Goal: Information Seeking & Learning: Learn about a topic

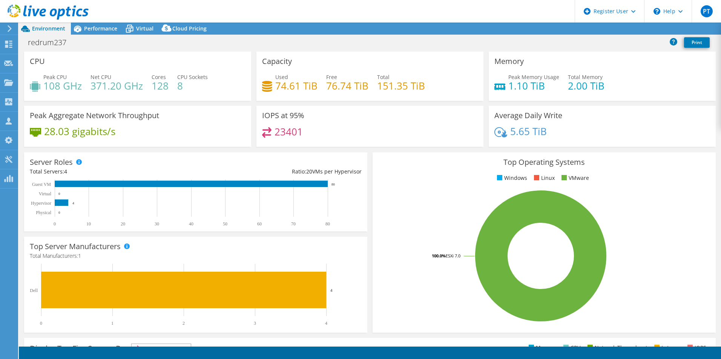
select select "USD"
click at [7, 46] on use at bounding box center [8, 44] width 7 height 7
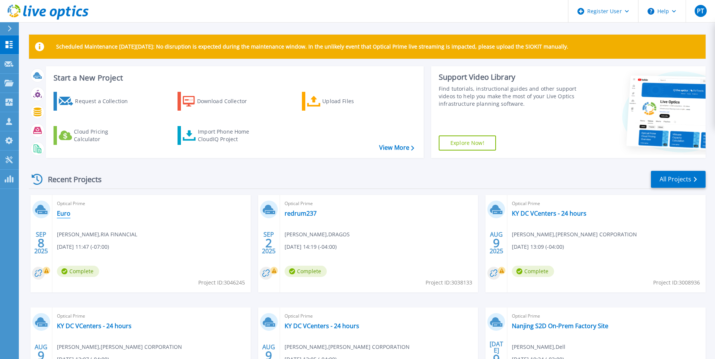
click at [64, 216] on link "Euro" at bounding box center [64, 214] width 14 height 8
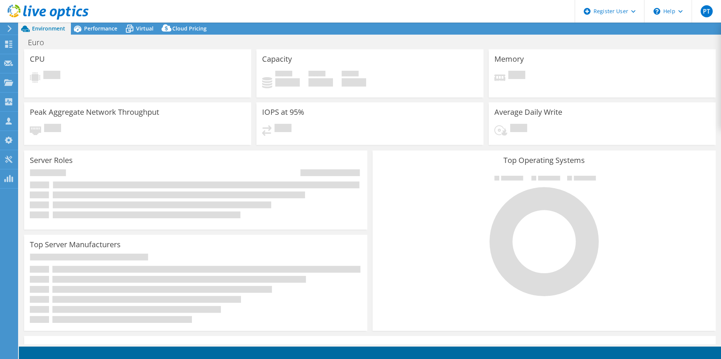
select select "USD"
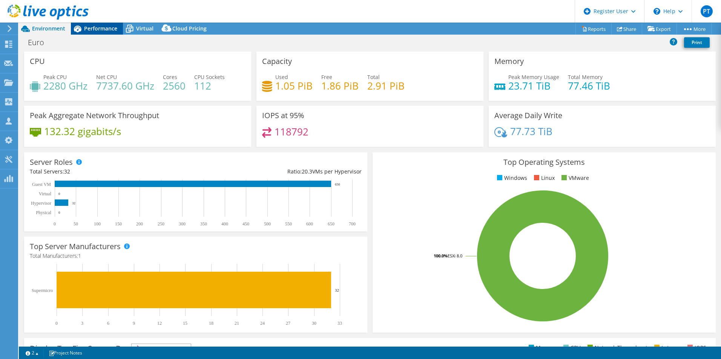
click at [108, 27] on span "Performance" at bounding box center [100, 28] width 33 height 7
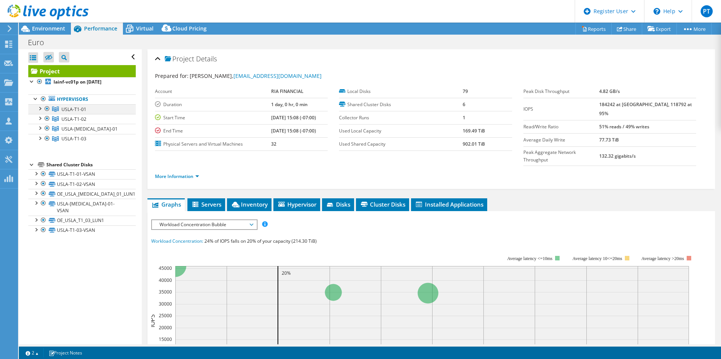
click at [40, 108] on div at bounding box center [40, 108] width 8 height 8
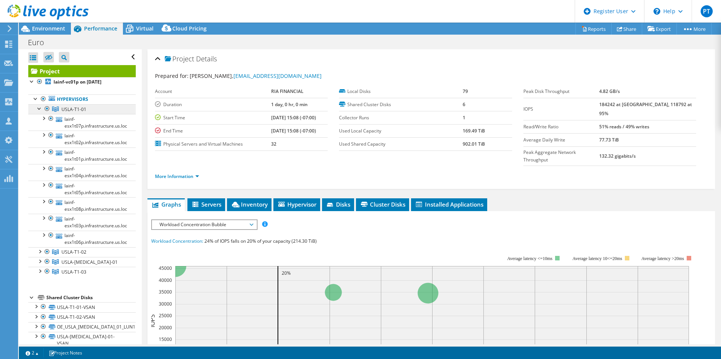
click at [86, 109] on link "USLA-T1-01" at bounding box center [81, 109] width 107 height 10
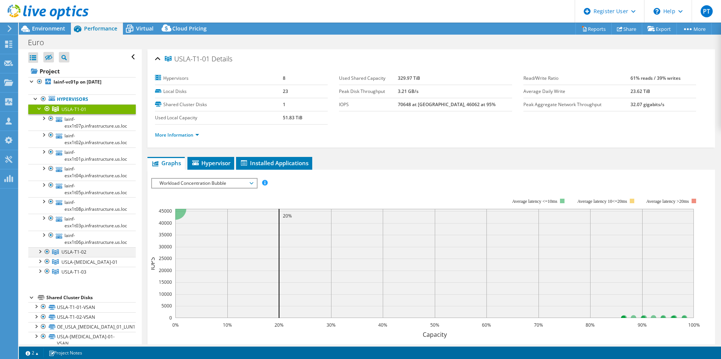
click at [37, 251] on div at bounding box center [40, 252] width 8 height 8
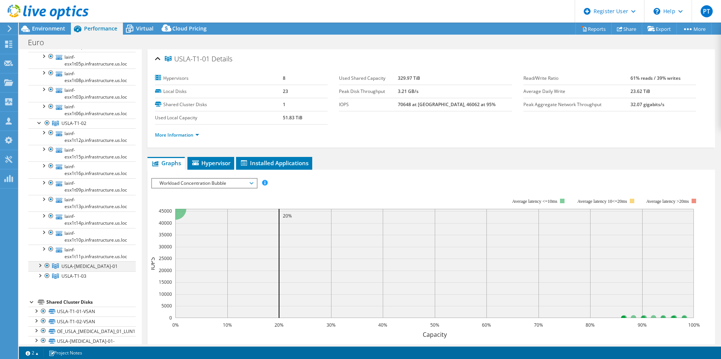
scroll to position [159, 0]
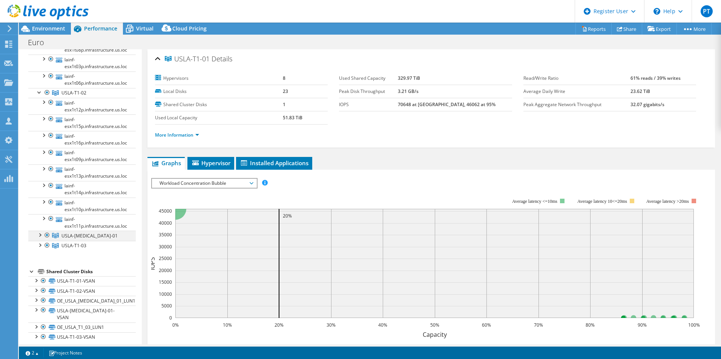
click at [40, 237] on div at bounding box center [40, 235] width 8 height 8
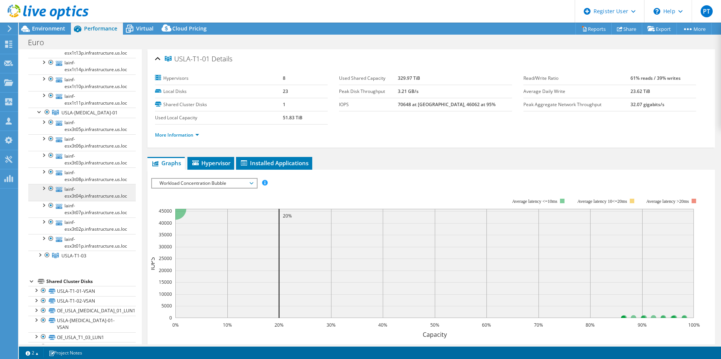
scroll to position [292, 0]
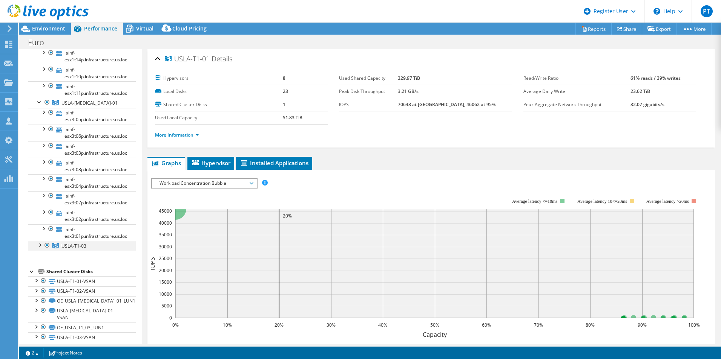
click at [39, 244] on div at bounding box center [40, 245] width 8 height 8
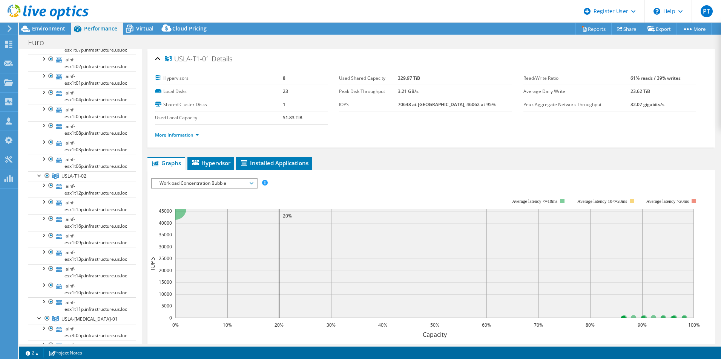
scroll to position [0, 0]
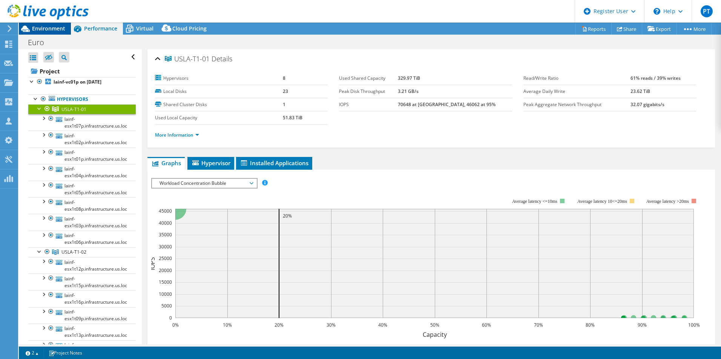
click at [54, 32] on span "Environment" at bounding box center [48, 28] width 33 height 7
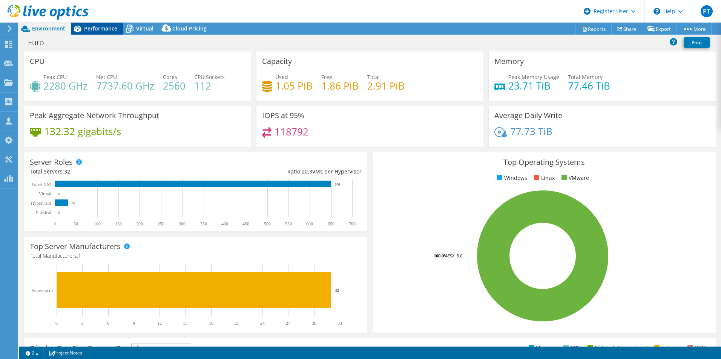
click at [96, 31] on span "Performance" at bounding box center [100, 28] width 33 height 7
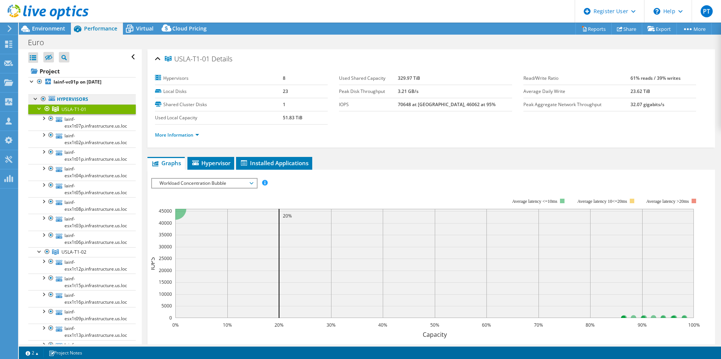
click at [104, 97] on link "Hypervisors" at bounding box center [81, 100] width 107 height 10
click at [72, 83] on b "lainf-vc01p on [DATE]" at bounding box center [78, 82] width 48 height 6
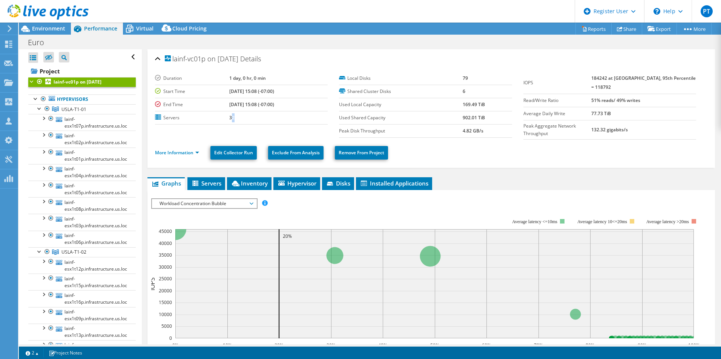
drag, startPoint x: 227, startPoint y: 118, endPoint x: 220, endPoint y: 119, distance: 6.8
click at [229, 119] on td "32" at bounding box center [278, 117] width 98 height 13
click at [52, 22] on div at bounding box center [44, 12] width 89 height 25
click at [49, 25] on span "Environment" at bounding box center [48, 28] width 33 height 7
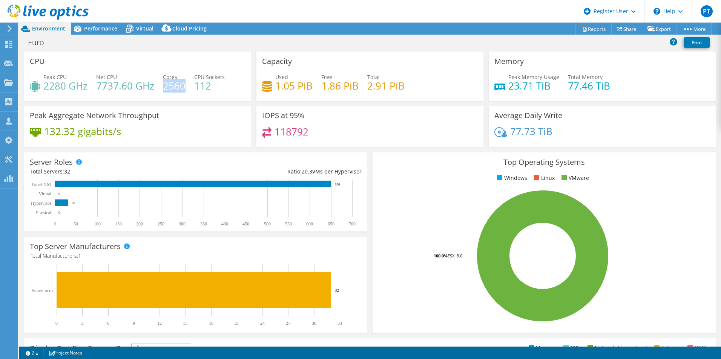
drag, startPoint x: 165, startPoint y: 89, endPoint x: 183, endPoint y: 86, distance: 18.6
click at [183, 86] on h4 "2560" at bounding box center [174, 86] width 23 height 8
drag, startPoint x: 183, startPoint y: 86, endPoint x: 181, endPoint y: 101, distance: 14.9
click at [181, 101] on div "CPU Peak CPU 2280 GHz Net CPU 7737.60 GHz Cores 2560 CPU Sockets 112" at bounding box center [137, 79] width 232 height 54
drag, startPoint x: 162, startPoint y: 87, endPoint x: 185, endPoint y: 87, distance: 22.6
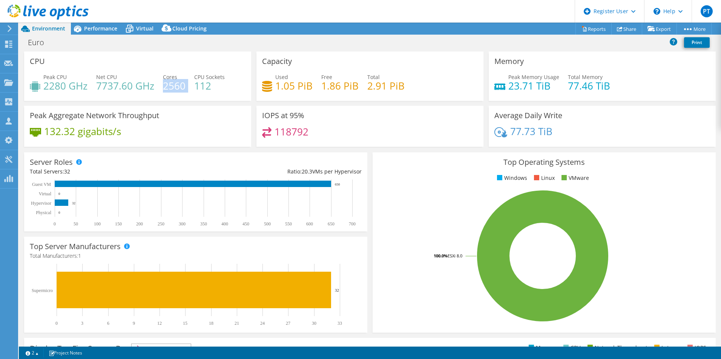
click at [185, 87] on div "Peak CPU 2280 GHz Net CPU 7737.60 GHz Cores 2560 CPU Sockets 112" at bounding box center [138, 85] width 216 height 24
click at [51, 94] on div "Peak CPU 2280 GHz Net CPU 7737.60 GHz Cores 2560 CPU Sockets 112" at bounding box center [138, 85] width 216 height 24
click at [106, 28] on span "Performance" at bounding box center [100, 28] width 33 height 7
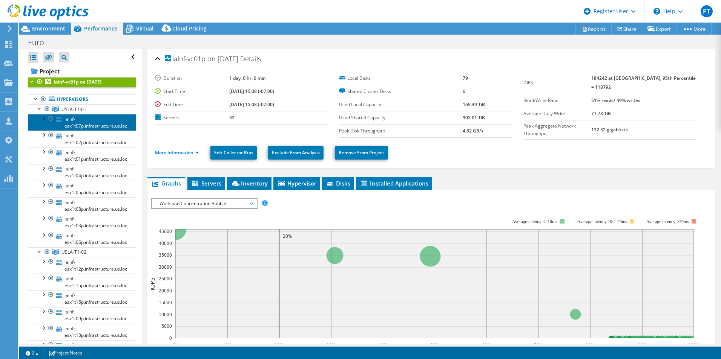
click at [78, 123] on link "lainf-esx1t07p.infrastructure.us.loc" at bounding box center [81, 122] width 107 height 17
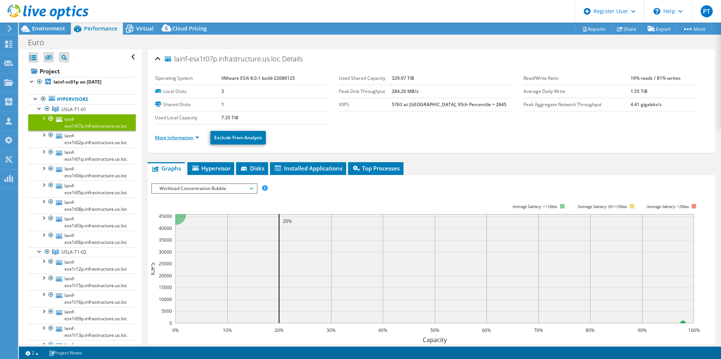
click at [181, 137] on link "More Information" at bounding box center [177, 138] width 44 height 6
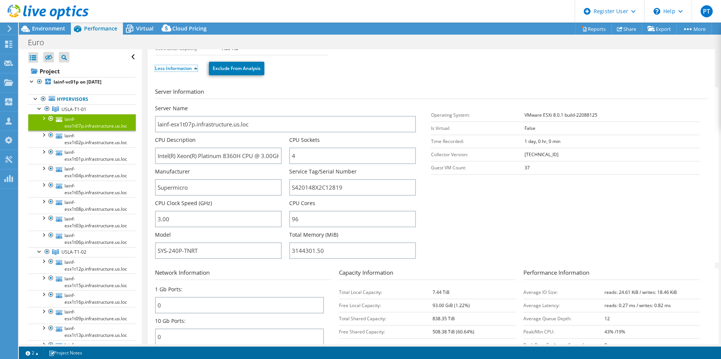
scroll to position [75, 0]
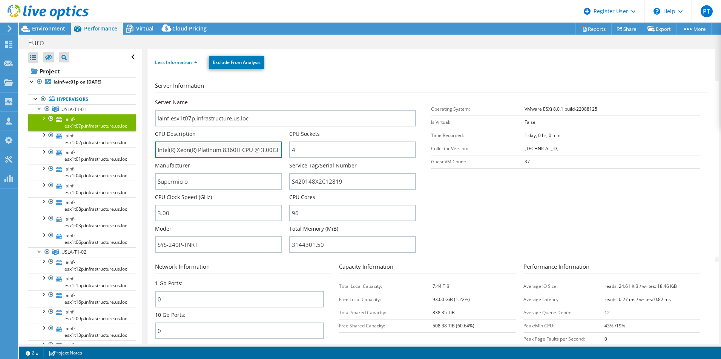
drag, startPoint x: 196, startPoint y: 151, endPoint x: 243, endPoint y: 149, distance: 47.9
click at [243, 149] on input "Intel(R) Xeon(R) Platinum 8360H CPU @ 3.00GHz 3.00 GHz" at bounding box center [218, 150] width 127 height 17
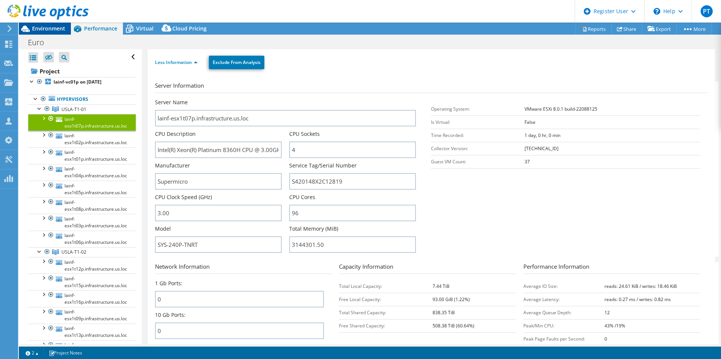
click at [54, 28] on span "Environment" at bounding box center [48, 28] width 33 height 7
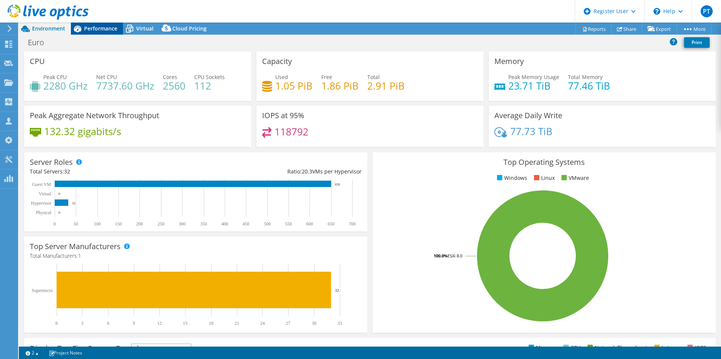
click at [109, 30] on span "Performance" at bounding box center [100, 28] width 33 height 7
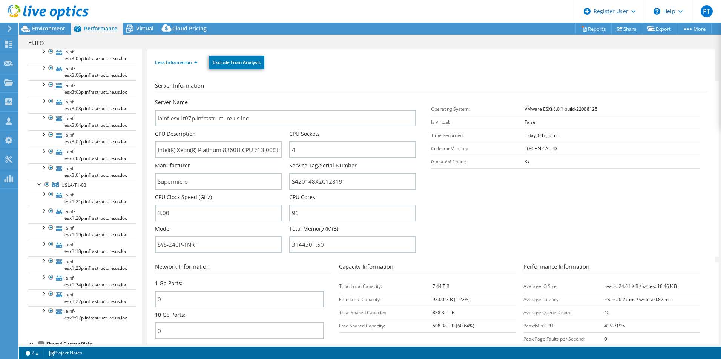
scroll to position [426, 0]
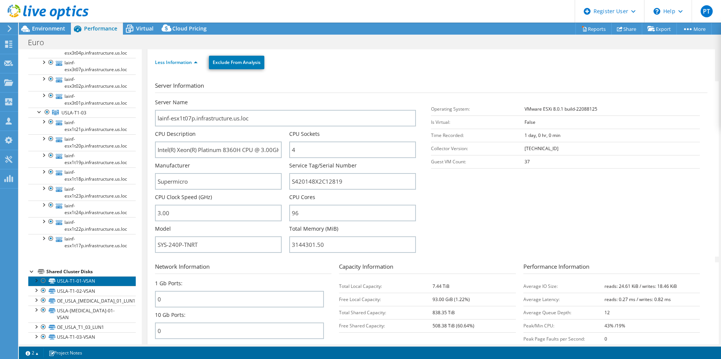
click at [90, 280] on link "USLA-T1-01-VSAN" at bounding box center [81, 282] width 107 height 10
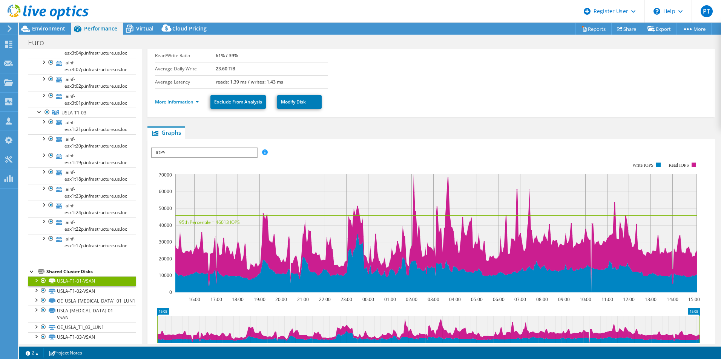
click at [177, 102] on link "More Information" at bounding box center [177, 102] width 44 height 6
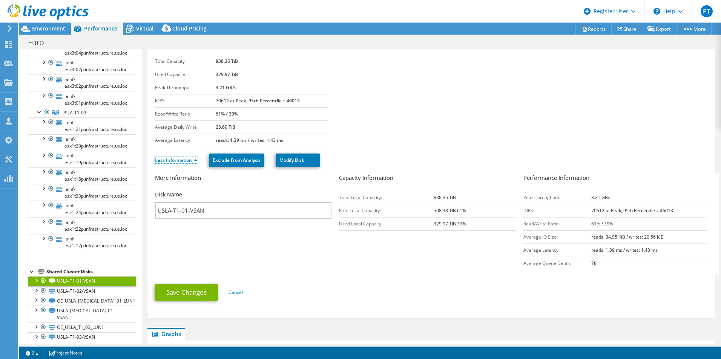
scroll to position [0, 0]
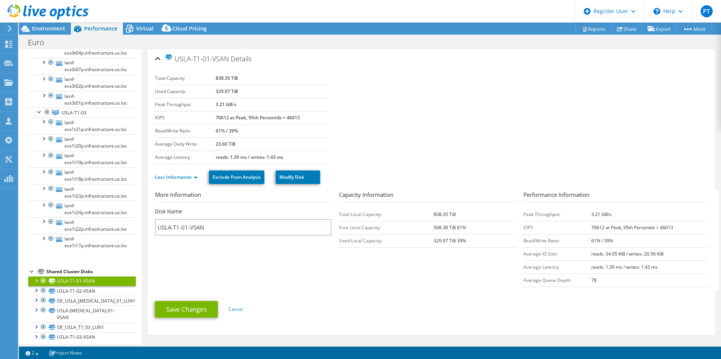
click at [135, 20] on header "PT Dell User [PERSON_NAME] [PERSON_NAME][EMAIL_ADDRESS][DOMAIN_NAME] Dell My Pr…" at bounding box center [360, 11] width 721 height 23
click at [139, 26] on span "Virtual" at bounding box center [144, 28] width 17 height 7
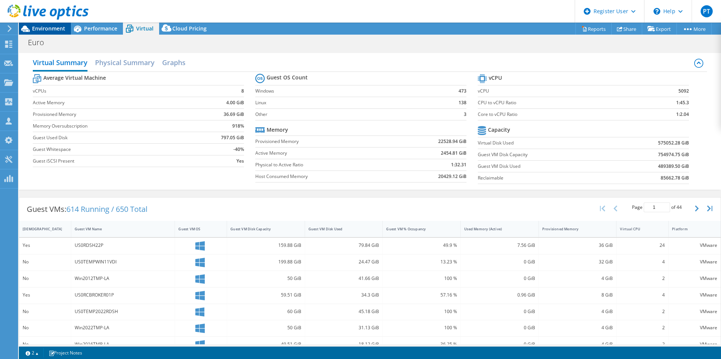
click at [53, 32] on div "Environment" at bounding box center [45, 29] width 52 height 12
